Goal: Task Accomplishment & Management: Use online tool/utility

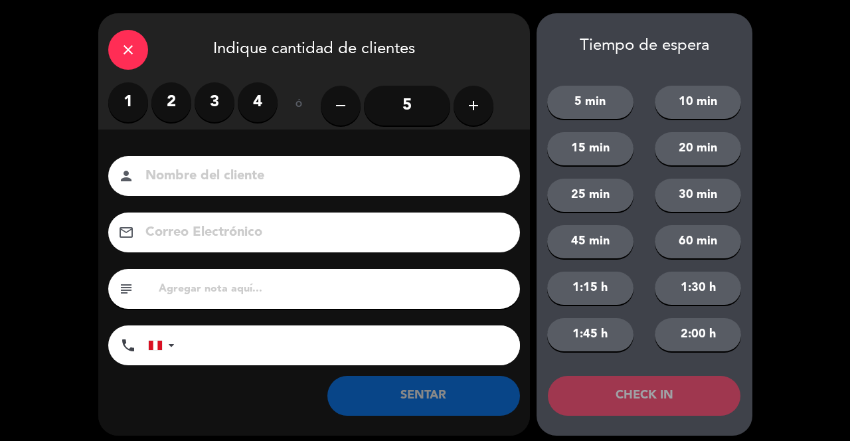
click at [293, 170] on input at bounding box center [323, 176] width 359 height 23
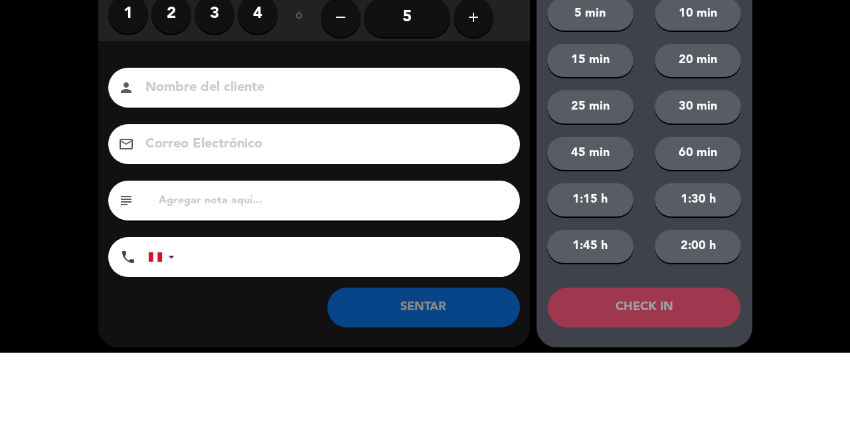
click at [130, 106] on label "1" at bounding box center [128, 102] width 40 height 40
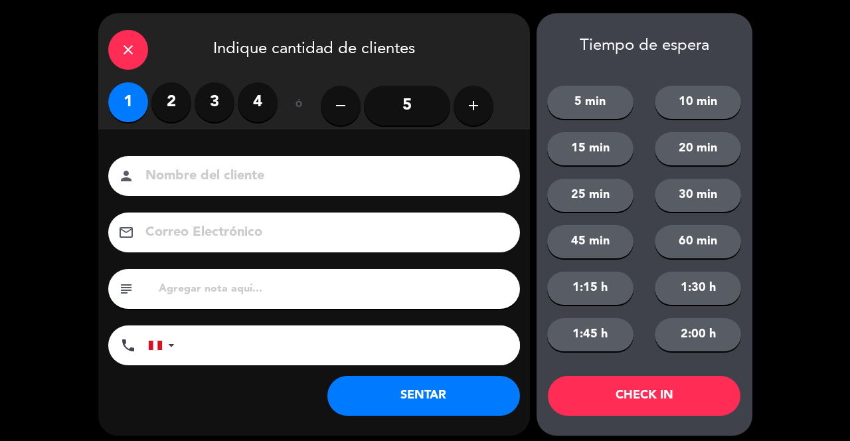
click at [246, 183] on input at bounding box center [323, 176] width 359 height 23
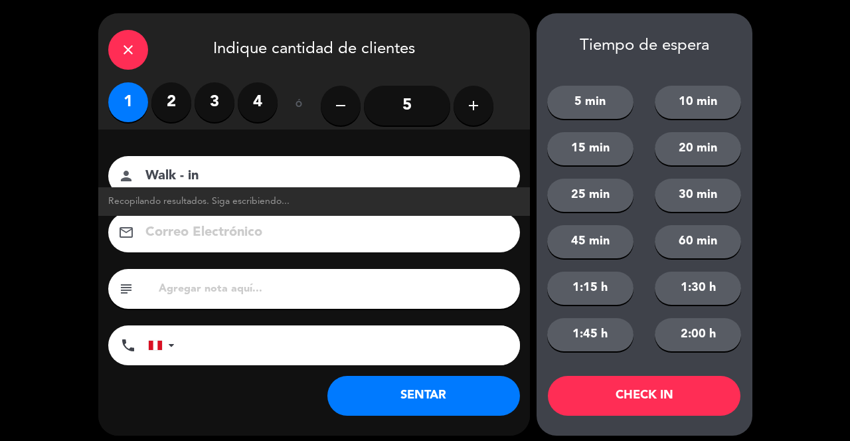
type input "Walk - in"
click at [392, 411] on button "SENTAR" at bounding box center [424, 396] width 193 height 40
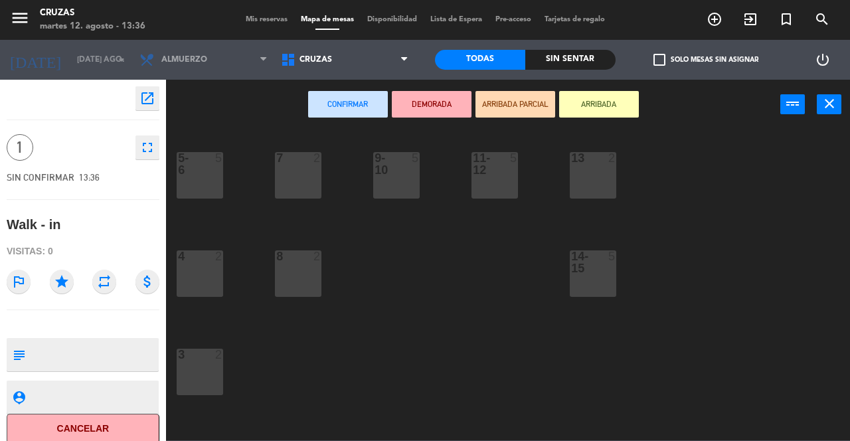
click at [193, 371] on div "3 2" at bounding box center [200, 372] width 47 height 47
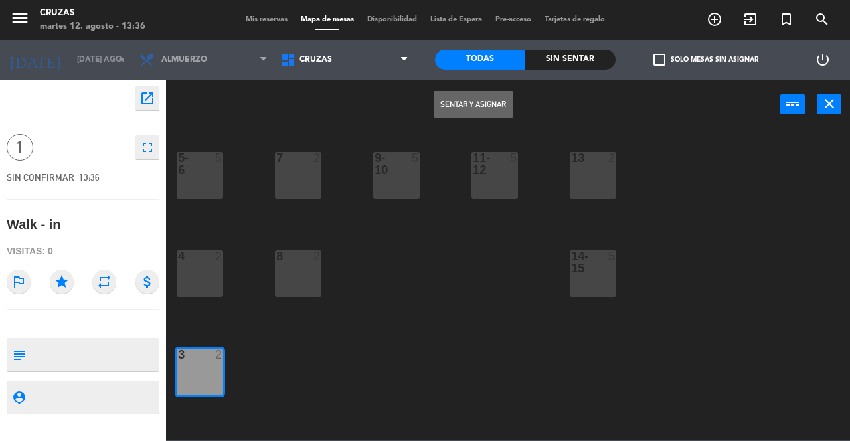
click at [446, 104] on button "Sentar y Asignar" at bounding box center [474, 104] width 80 height 27
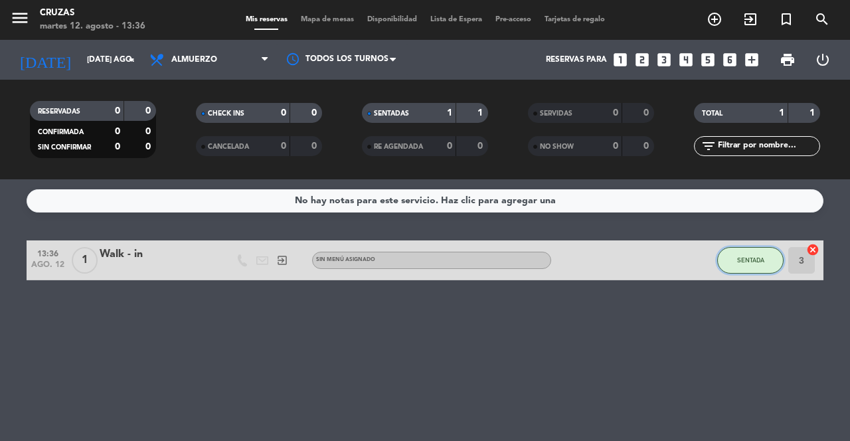
click at [749, 268] on button "SENTADA" at bounding box center [751, 260] width 66 height 27
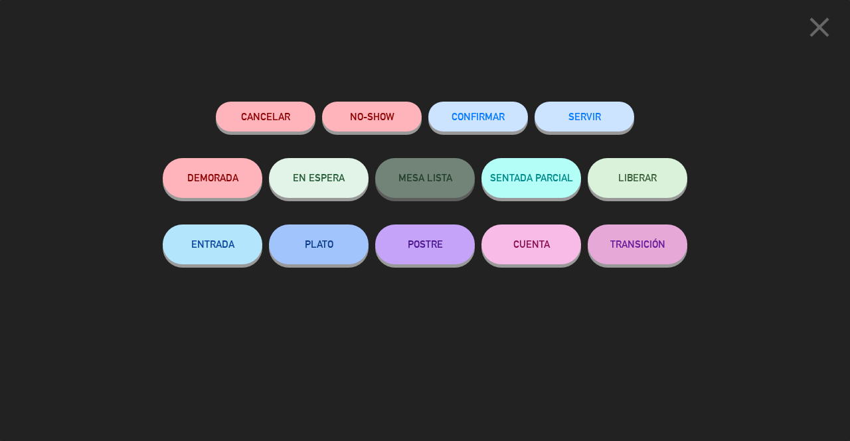
click at [594, 126] on button "SERVIR" at bounding box center [585, 117] width 100 height 30
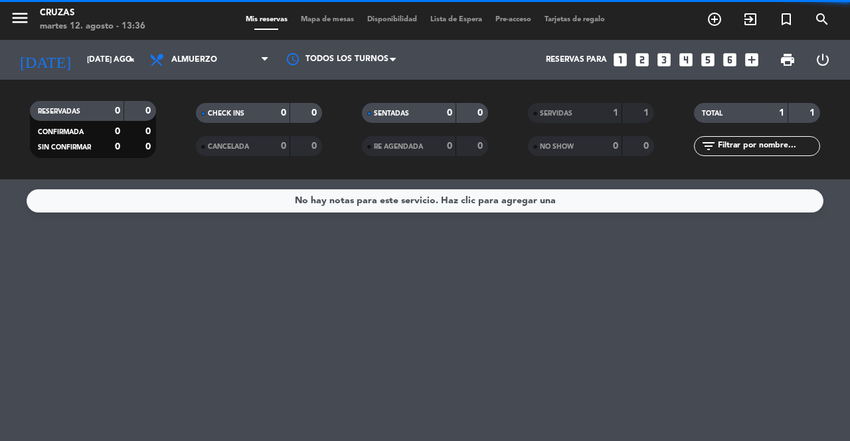
click at [625, 113] on div "SERVIDAS 1 1" at bounding box center [591, 113] width 126 height 20
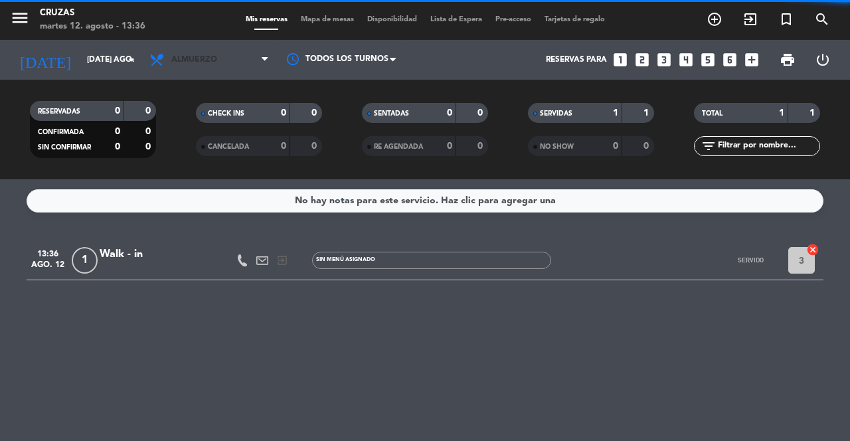
click at [234, 52] on span "Almuerzo" at bounding box center [209, 59] width 133 height 29
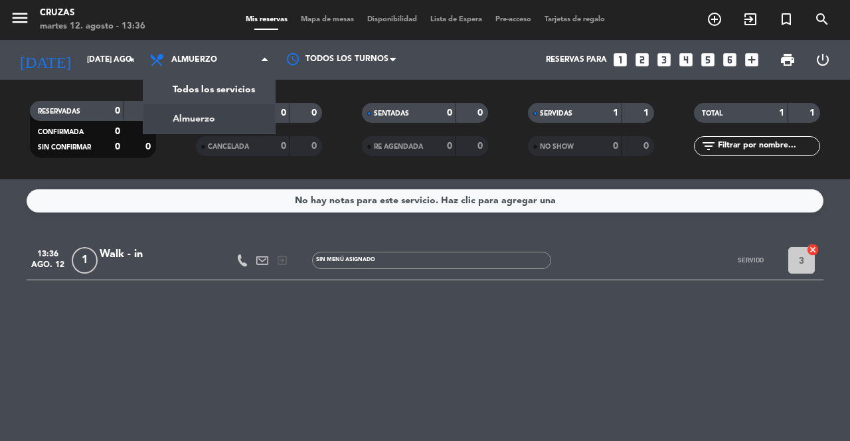
click at [228, 95] on div "menu Cruzas martes 12. agosto - 13:36 Mis reservas Mapa de mesas Disponibilidad…" at bounding box center [425, 89] width 850 height 179
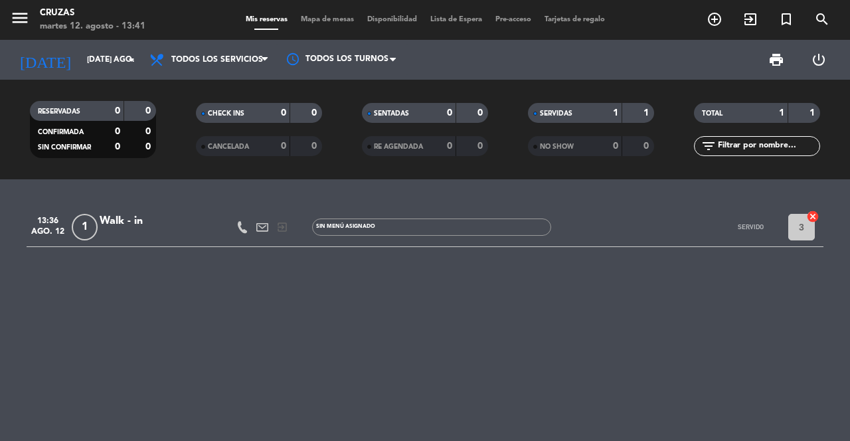
click at [723, 15] on icon "exit_to_app" at bounding box center [715, 19] width 16 height 16
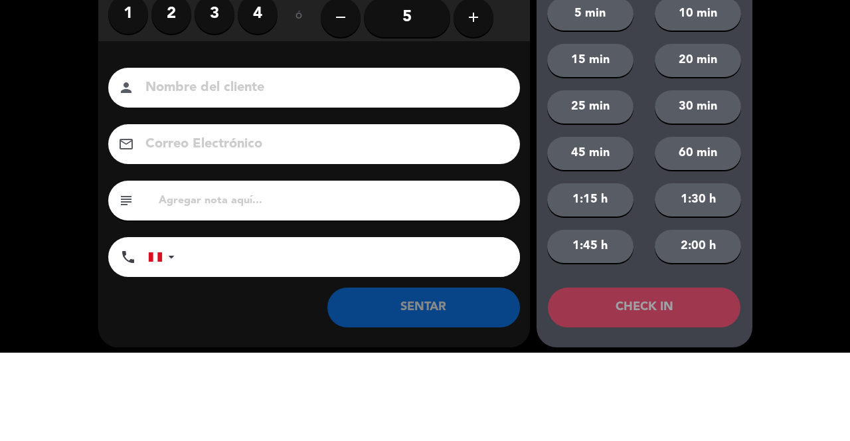
click at [177, 116] on label "2" at bounding box center [171, 102] width 40 height 40
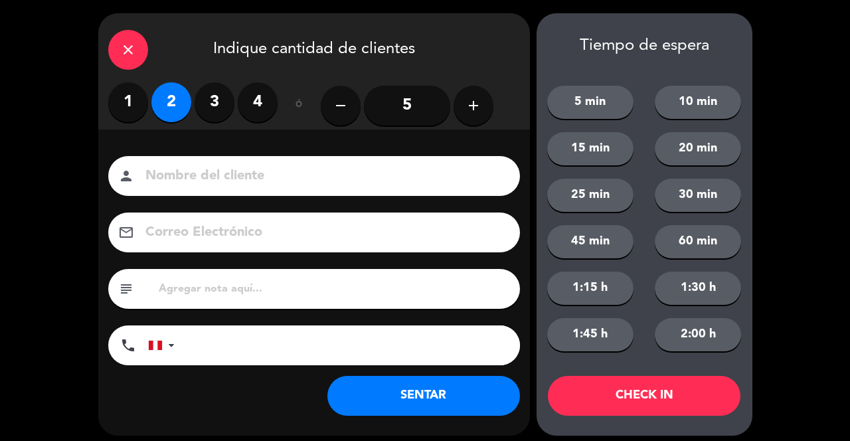
click at [322, 185] on input at bounding box center [323, 176] width 359 height 23
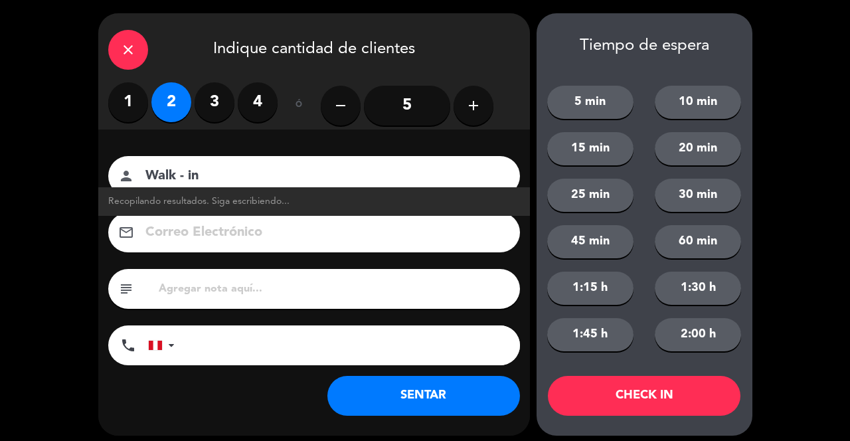
type input "Walk - in"
click at [413, 411] on button "SENTAR" at bounding box center [424, 396] width 193 height 40
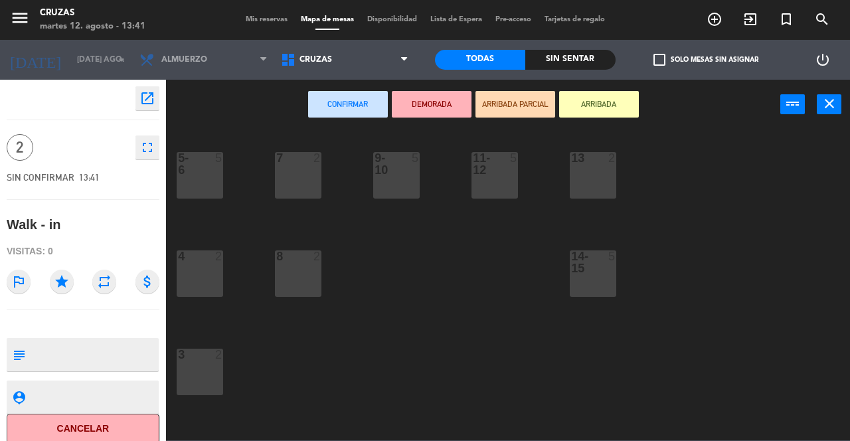
click at [299, 179] on div "7 2" at bounding box center [298, 175] width 47 height 47
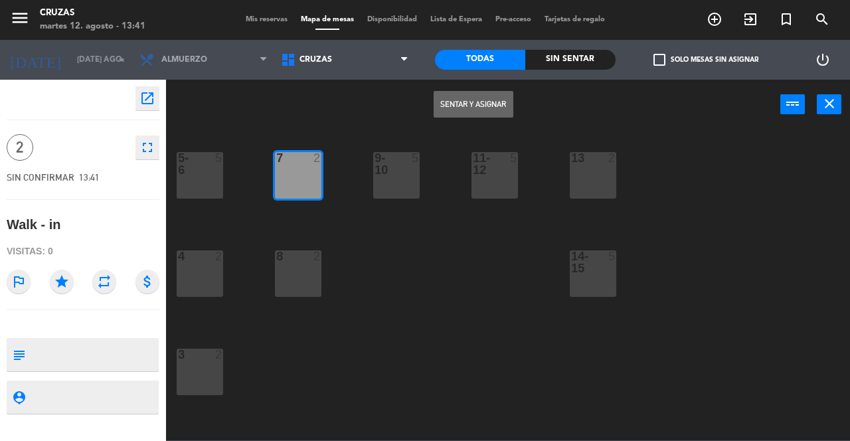
click at [485, 93] on button "Sentar y Asignar" at bounding box center [474, 104] width 80 height 27
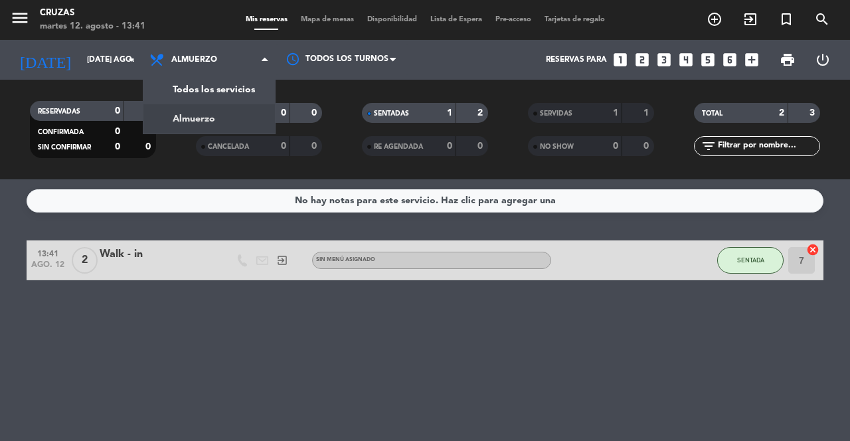
click at [249, 87] on div "menu Cruzas martes 12. agosto - 13:41 Mis reservas Mapa de mesas Disponibilidad…" at bounding box center [425, 89] width 850 height 179
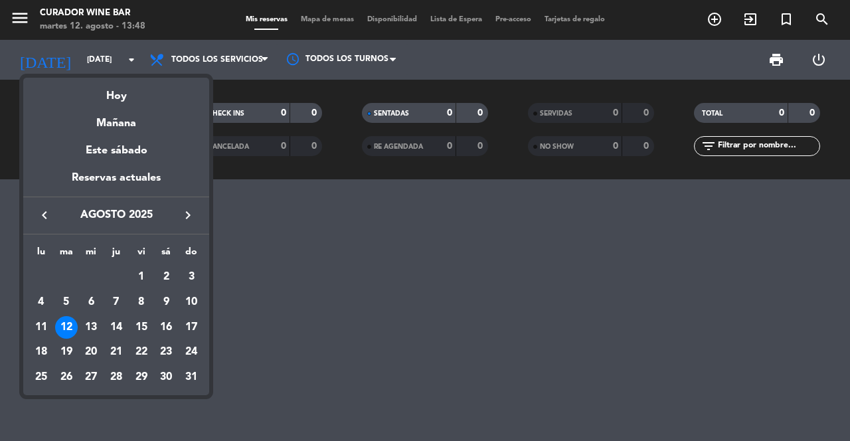
click at [96, 326] on div "13" at bounding box center [91, 327] width 23 height 23
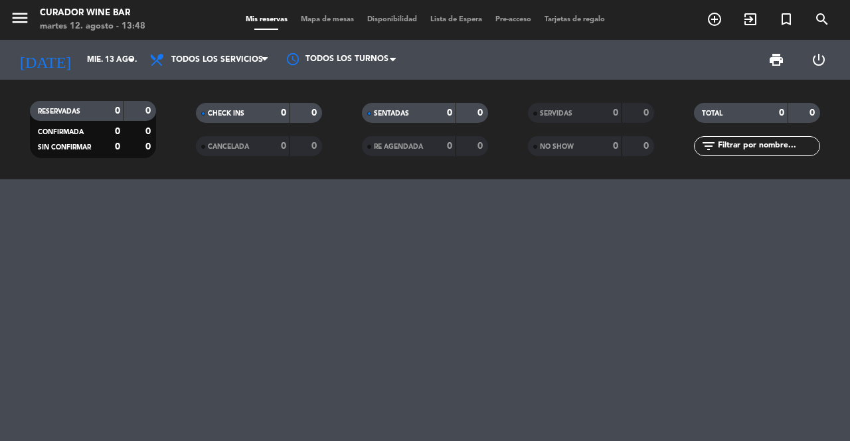
click at [106, 60] on input "mié. 13 ago." at bounding box center [133, 60] width 106 height 23
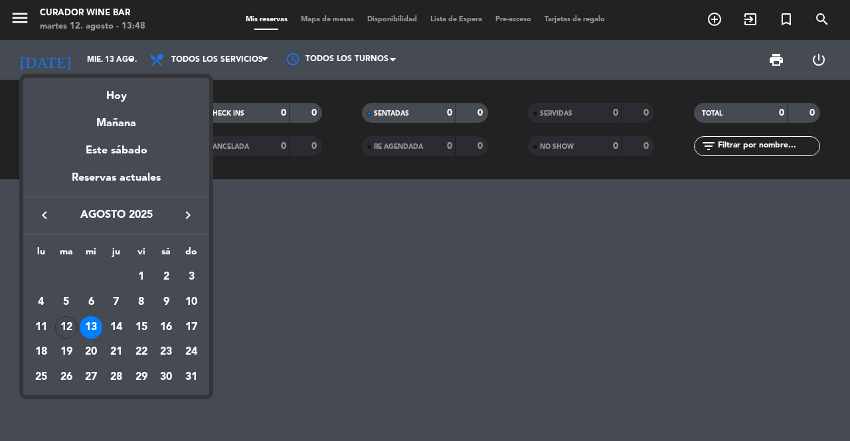
click at [62, 326] on div "12" at bounding box center [66, 327] width 23 height 23
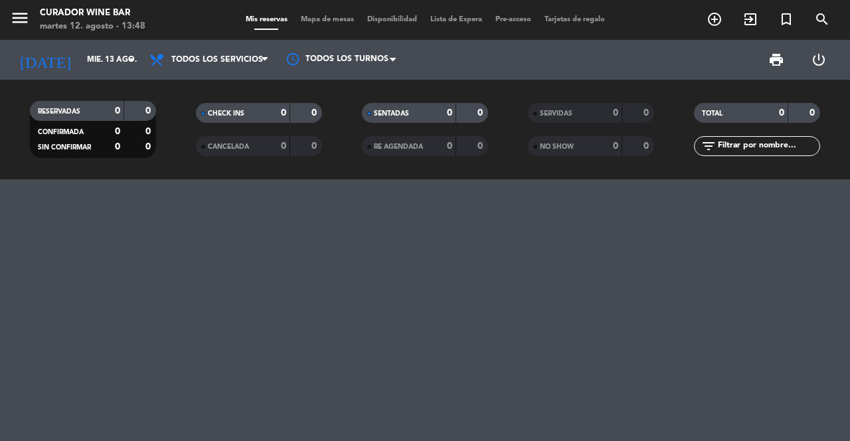
type input "[DATE]"
